Goal: Task Accomplishment & Management: Manage account settings

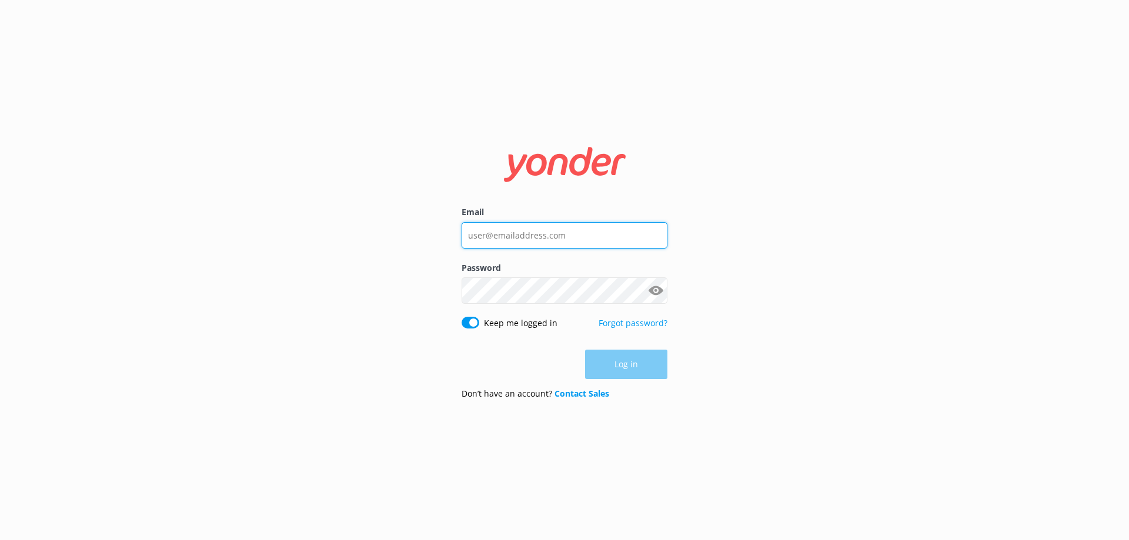
type input "[EMAIL_ADDRESS][DOMAIN_NAME]"
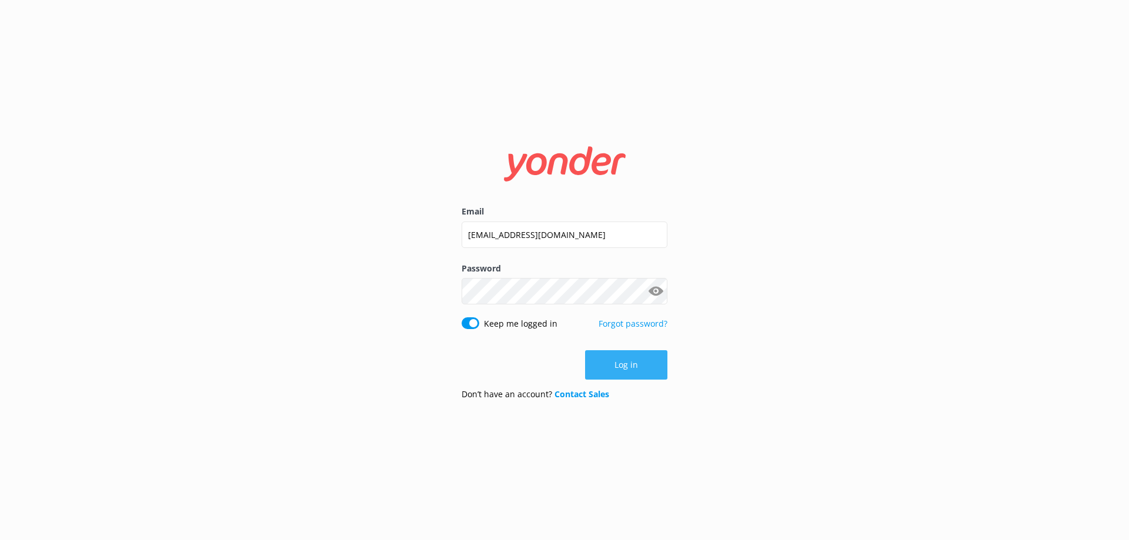
click at [632, 364] on button "Log in" at bounding box center [626, 365] width 82 height 29
